Goal: Information Seeking & Learning: Learn about a topic

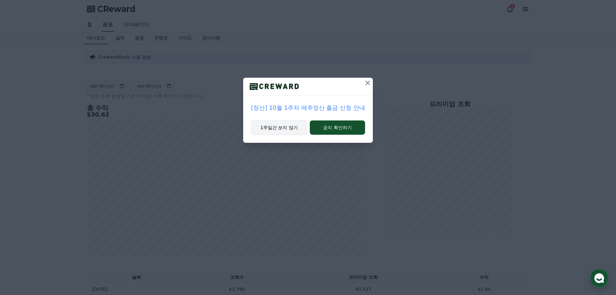
click at [268, 126] on button "1주일간 보지 않기" at bounding box center [279, 127] width 56 height 15
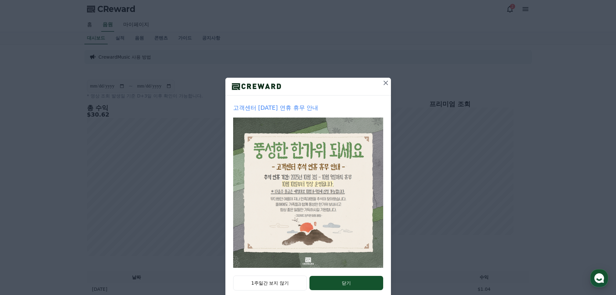
click at [382, 79] on icon at bounding box center [386, 83] width 8 height 8
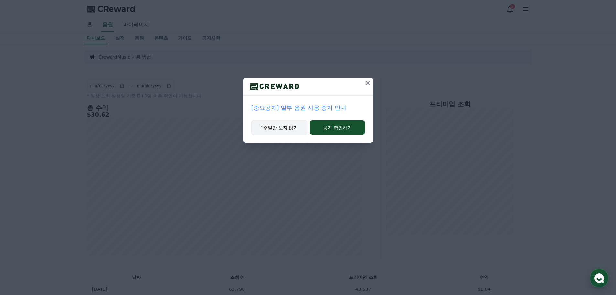
click at [287, 131] on button "1주일간 보지 않기" at bounding box center [279, 127] width 56 height 15
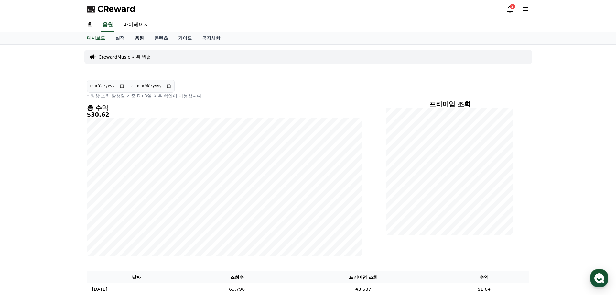
click at [133, 38] on link "음원" at bounding box center [139, 38] width 19 height 12
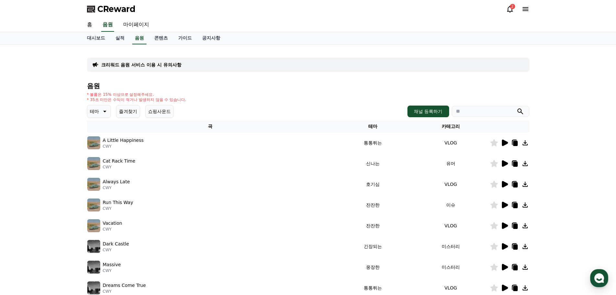
click at [158, 116] on button "쇼핑사운드" at bounding box center [159, 111] width 28 height 13
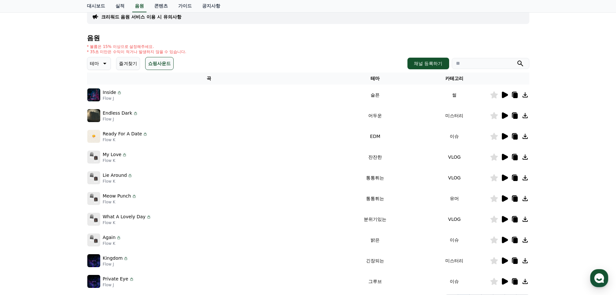
scroll to position [46, 0]
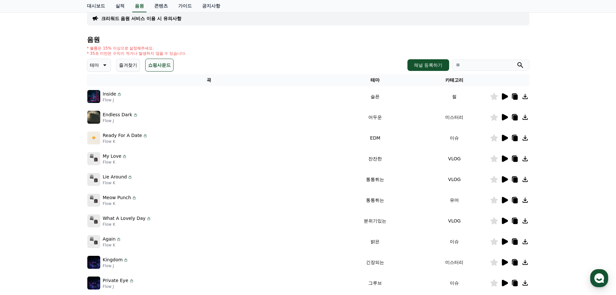
drag, startPoint x: 564, startPoint y: 96, endPoint x: 569, endPoint y: 105, distance: 10.8
click at [564, 96] on div "크리워드 음원 서비스 이용 시 유의사항 음원 * 볼륨은 15% 이상으로 설정해주세요. * 35초 미만은 수익이 적거나 발생하지 않을 수 있습니…" at bounding box center [308, 154] width 616 height 313
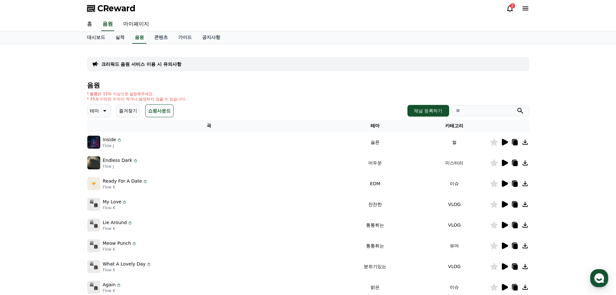
scroll to position [0, 0]
click at [511, 8] on div "2" at bounding box center [512, 6] width 5 height 5
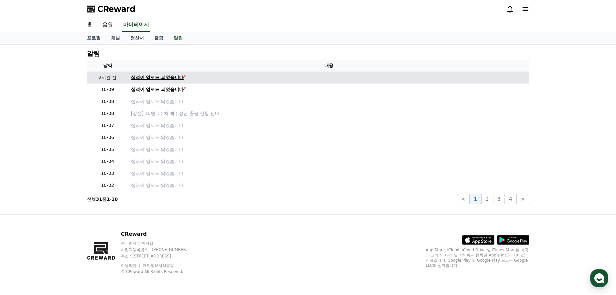
click at [151, 76] on div "실적이 업로드 되었습니다" at bounding box center [157, 77] width 53 height 7
